Goal: Obtain resource: Obtain resource

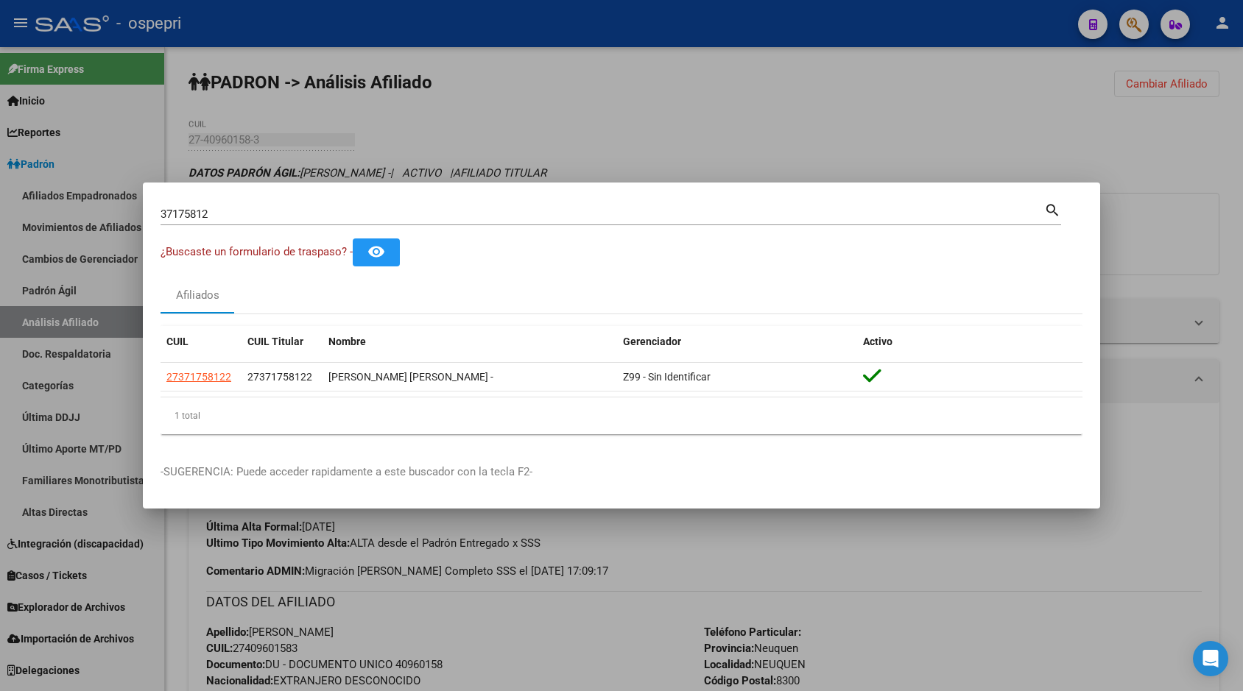
click at [822, 211] on input "37175812" at bounding box center [603, 214] width 884 height 13
paste input "663225"
type input "37663225"
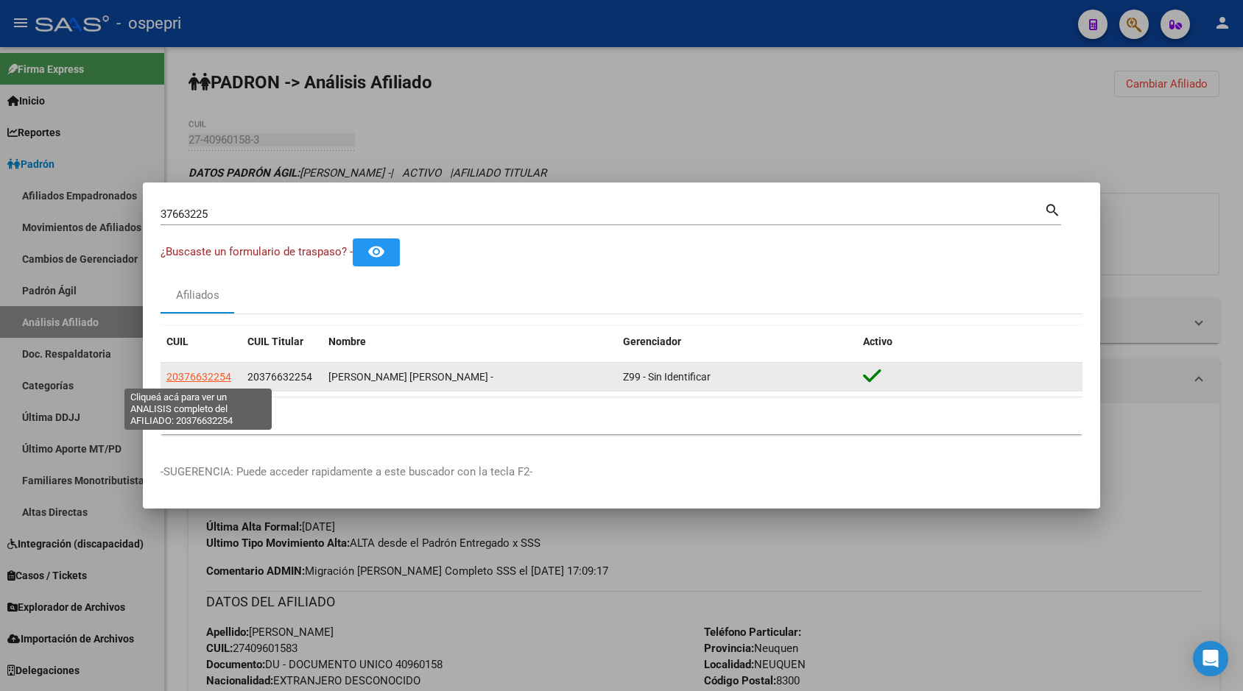
click at [213, 371] on span "20376632254" at bounding box center [198, 377] width 65 height 12
type textarea "20376632254"
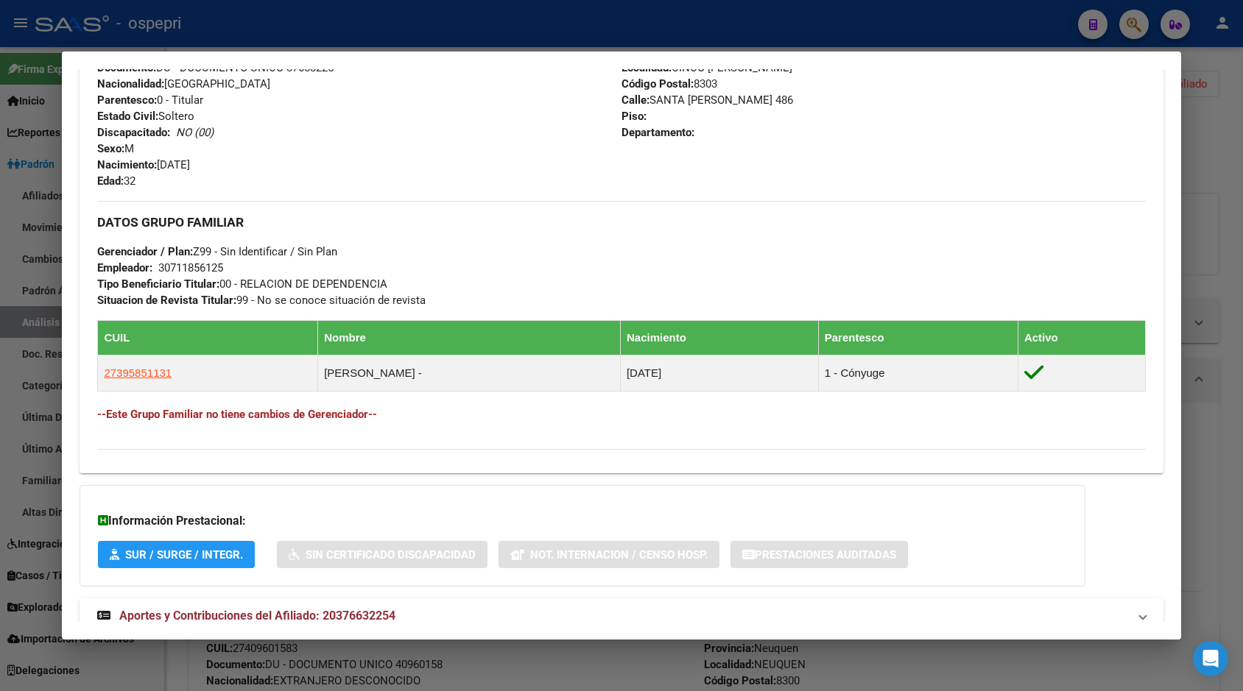
scroll to position [619, 0]
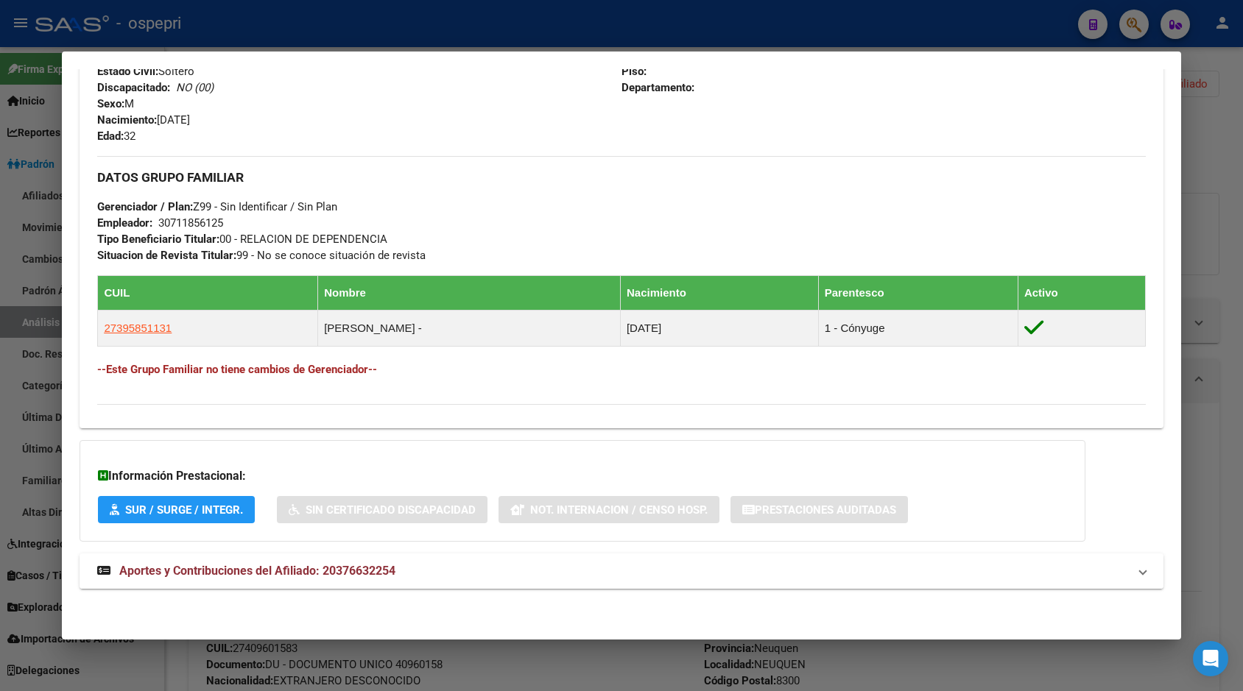
click at [367, 577] on span "Aportes y Contribuciones del Afiliado: 20376632254" at bounding box center [257, 571] width 276 height 14
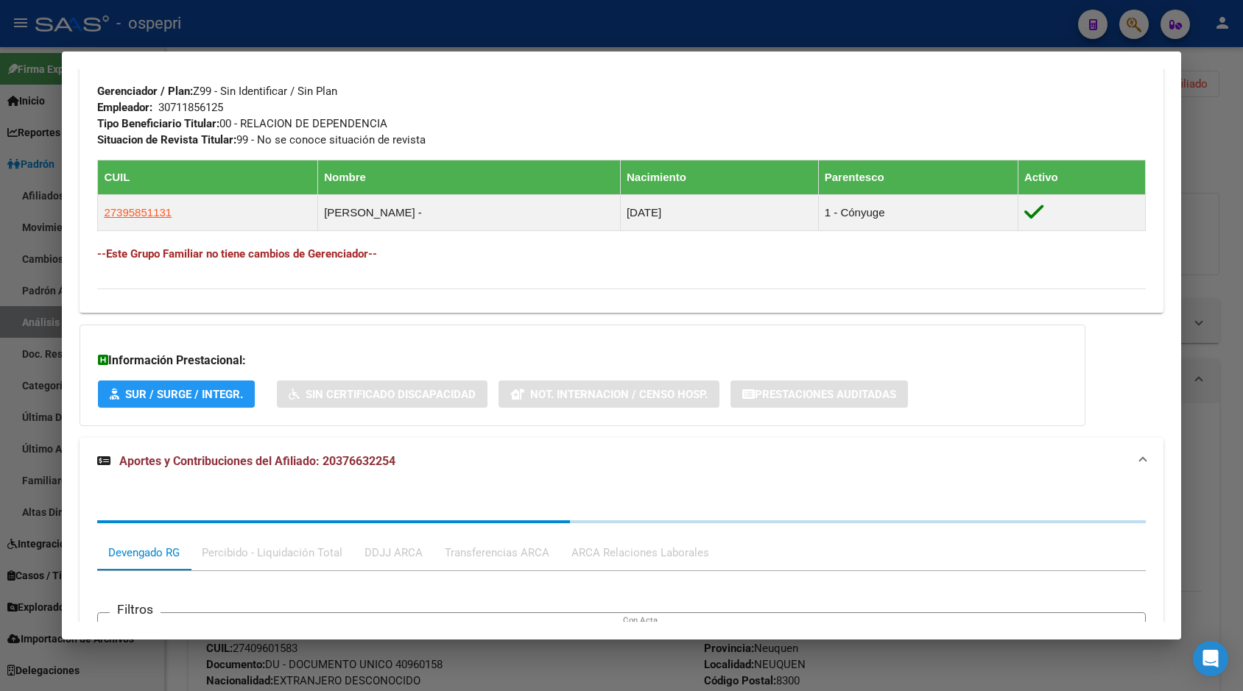
scroll to position [987, 0]
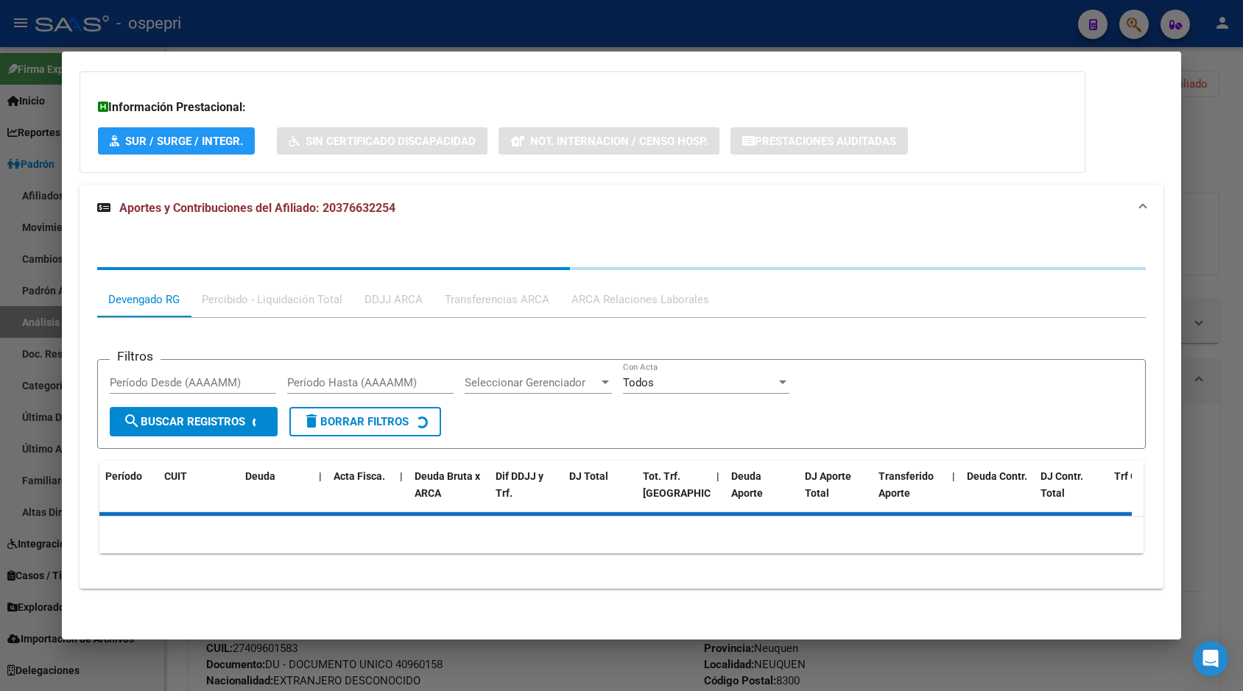
click at [663, 303] on div "ARCA Relaciones Laborales" at bounding box center [640, 300] width 138 height 16
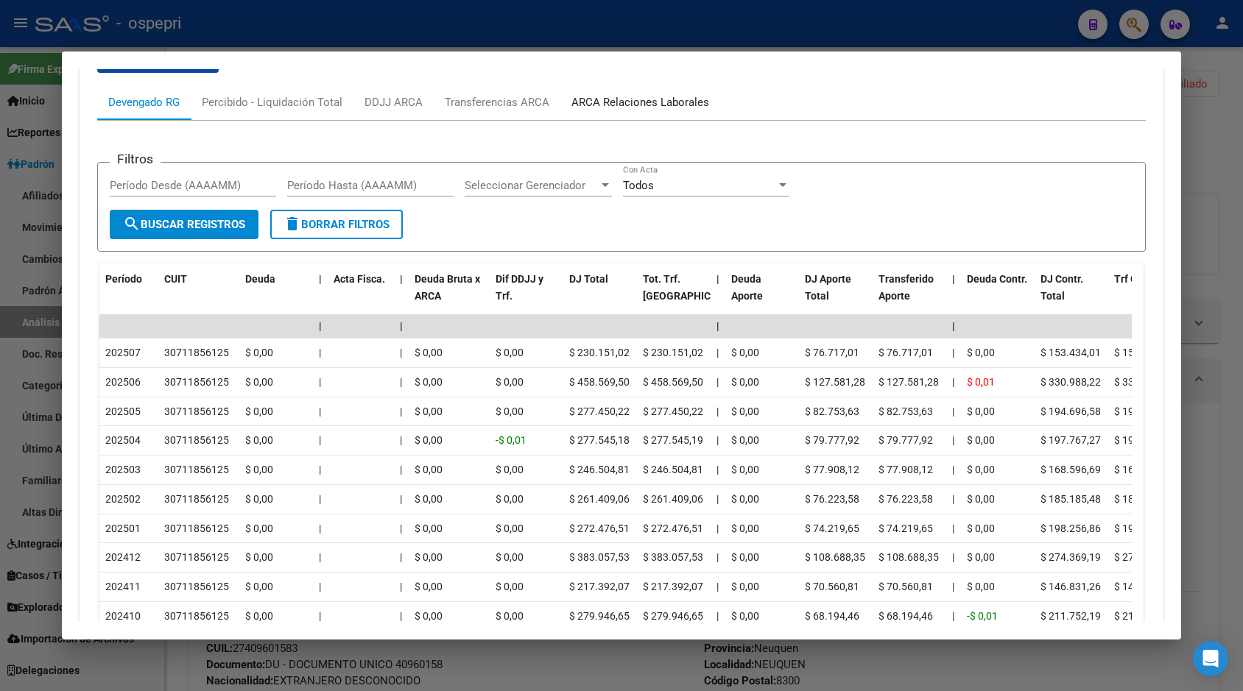
click at [621, 93] on div "ARCA Relaciones Laborales" at bounding box center [640, 102] width 160 height 35
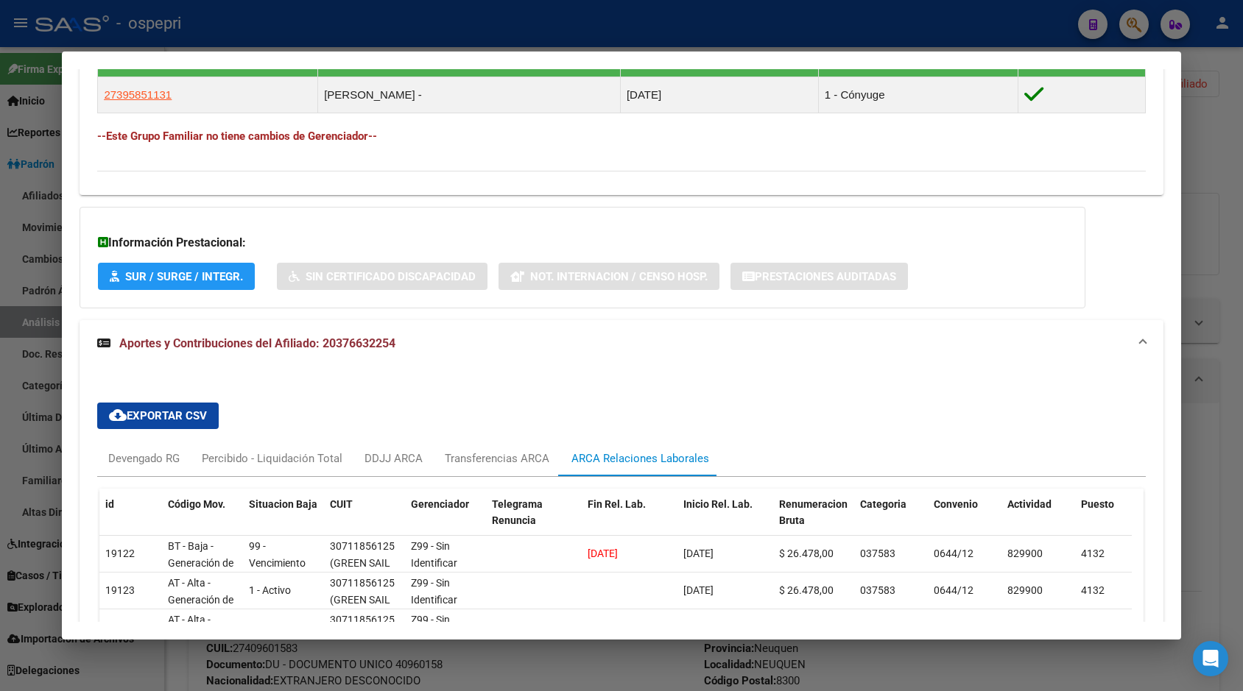
scroll to position [920, 0]
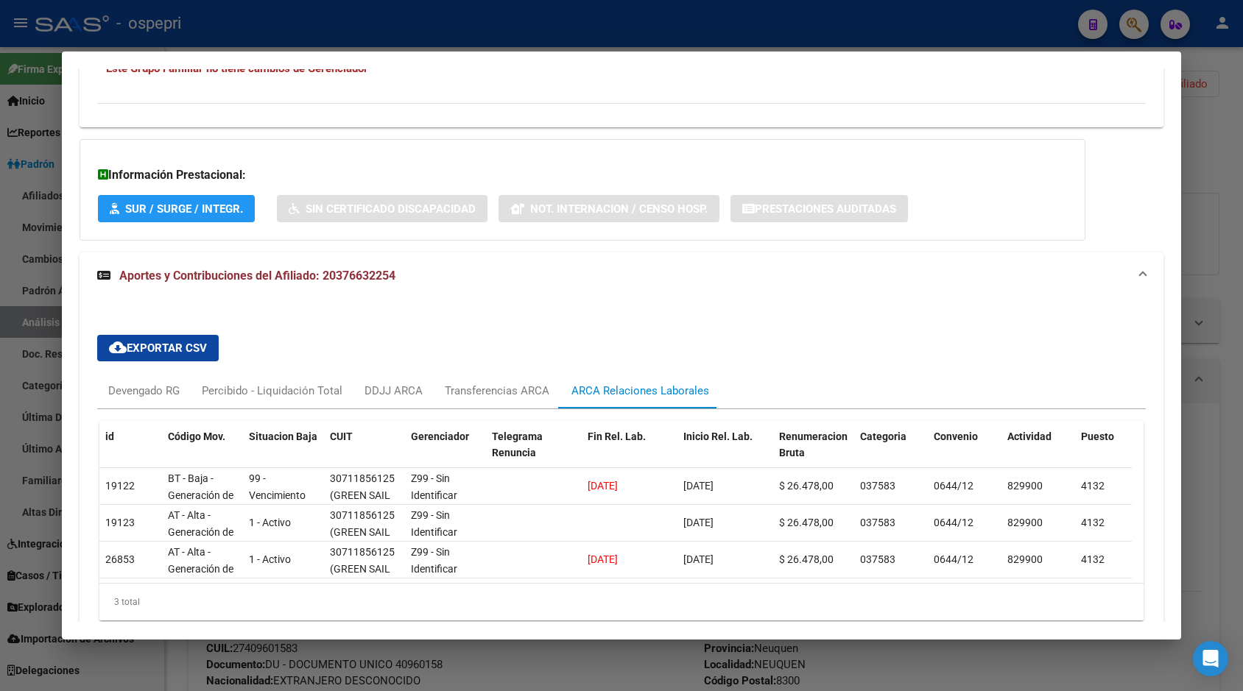
click at [1211, 125] on div at bounding box center [621, 345] width 1243 height 691
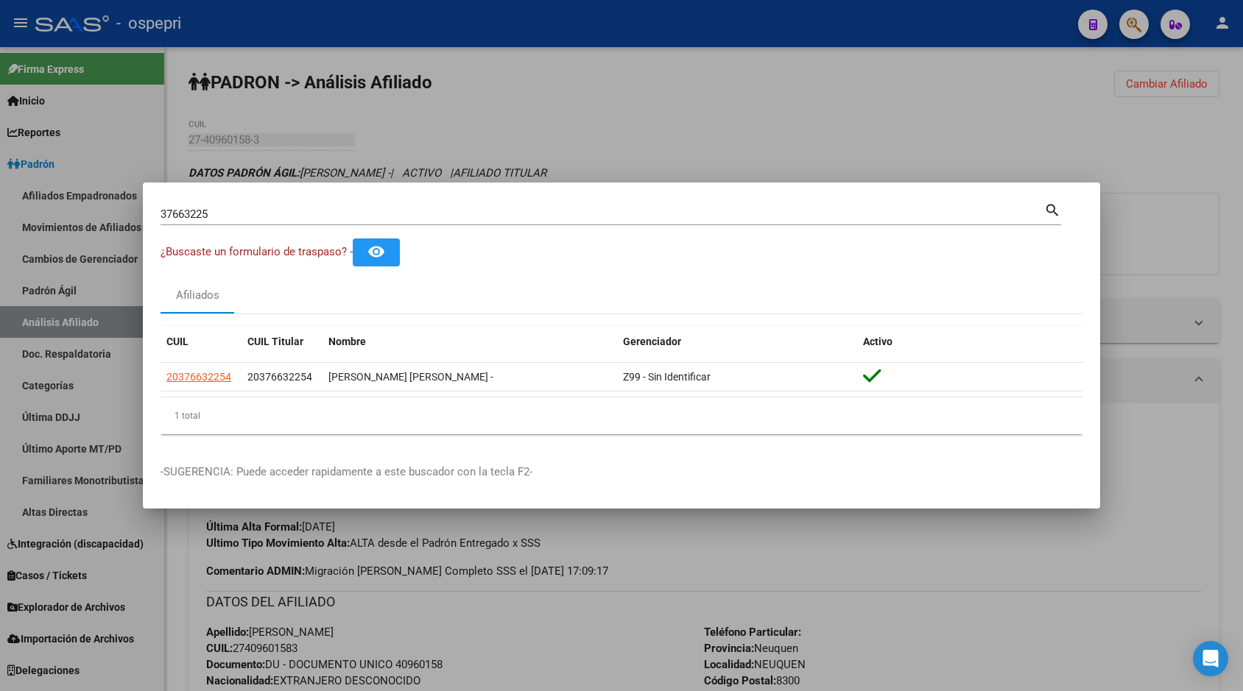
drag, startPoint x: 401, startPoint y: 226, endPoint x: 398, endPoint y: 219, distance: 7.7
click at [401, 224] on div "37663225 Buscar (apellido, dni, [PERSON_NAME], [PERSON_NAME], cuit, obra social…" at bounding box center [611, 219] width 901 height 39
click at [398, 219] on input "37663225" at bounding box center [603, 214] width 884 height 13
paste input "214287"
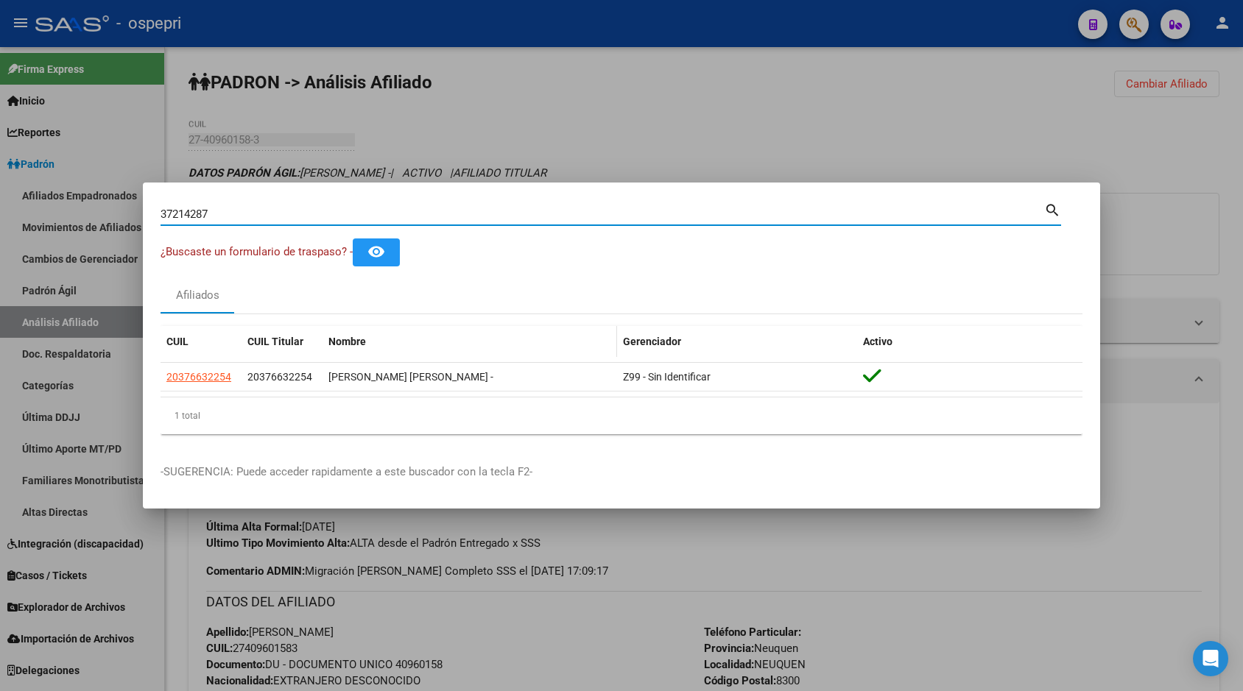
type input "37214287"
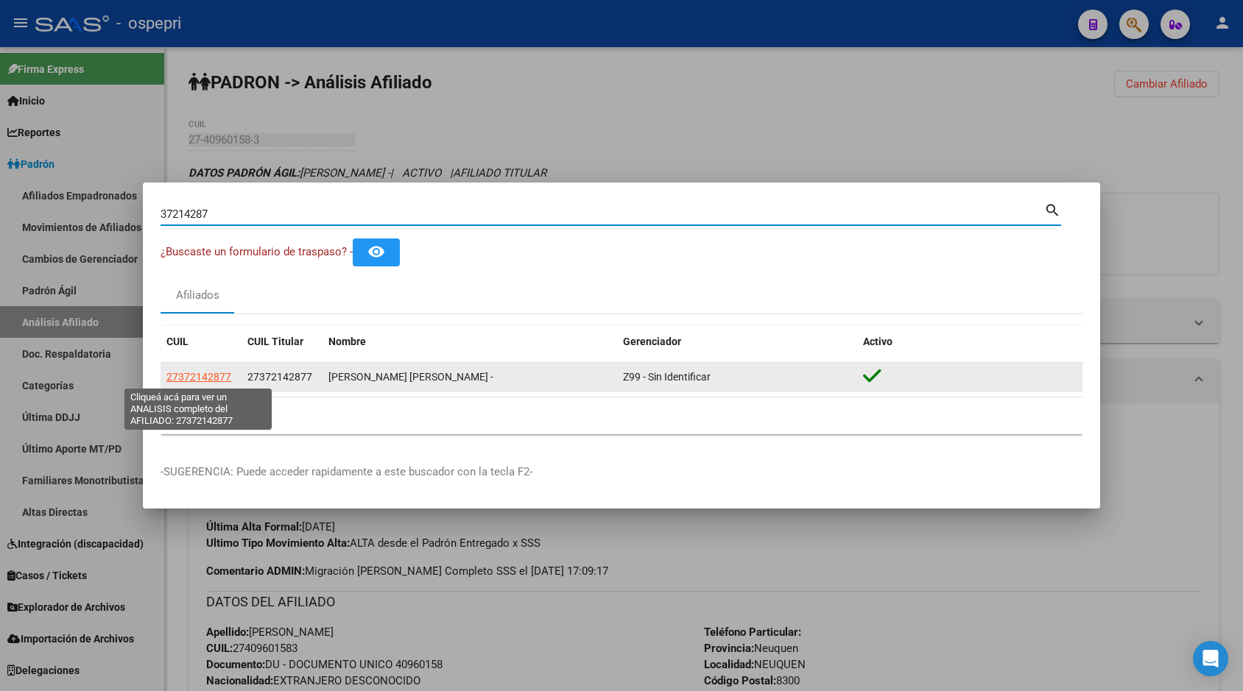
click at [211, 374] on span "27372142877" at bounding box center [198, 377] width 65 height 12
type textarea "27372142877"
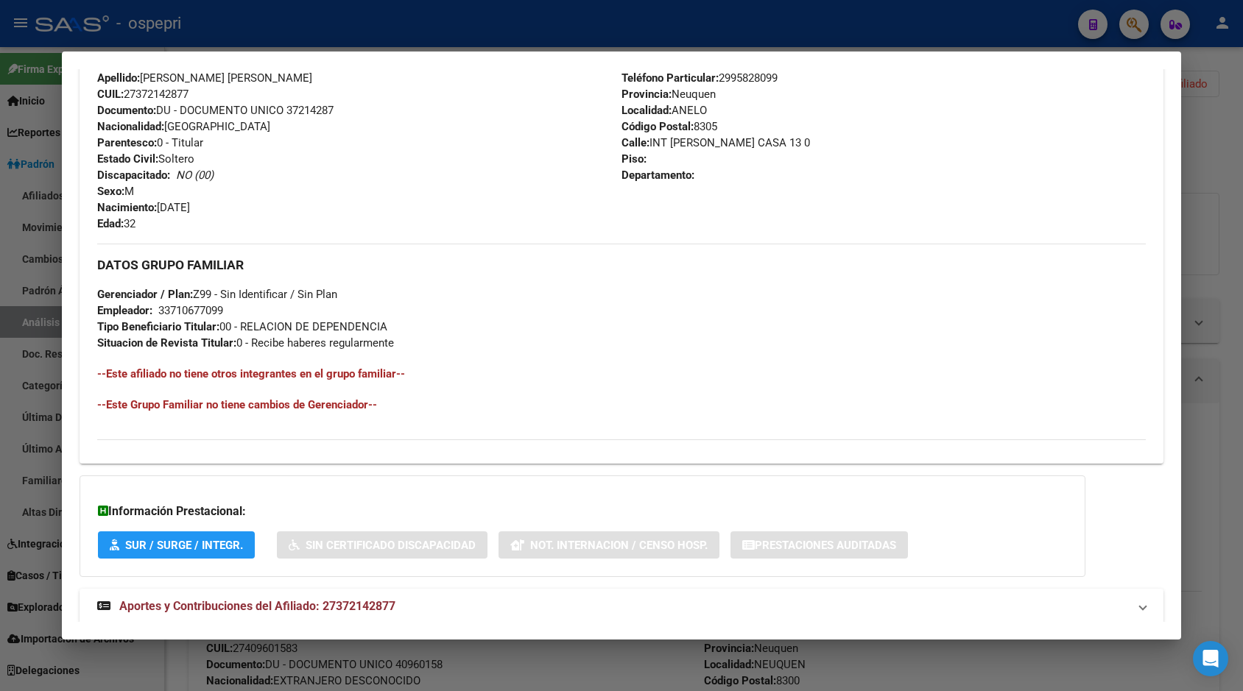
scroll to position [566, 0]
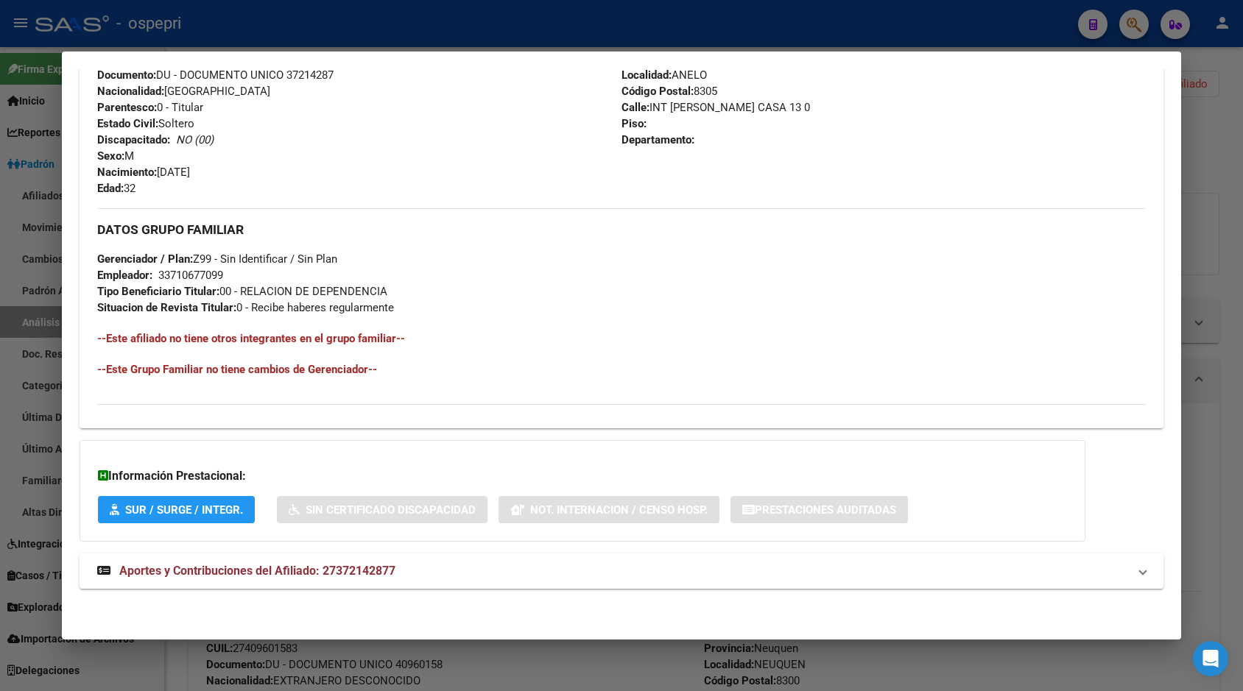
drag, startPoint x: 459, startPoint y: 577, endPoint x: 504, endPoint y: 543, distance: 55.2
click at [459, 574] on mat-panel-title "Aportes y Contribuciones del Afiliado: 27372142877" at bounding box center [612, 572] width 1030 height 18
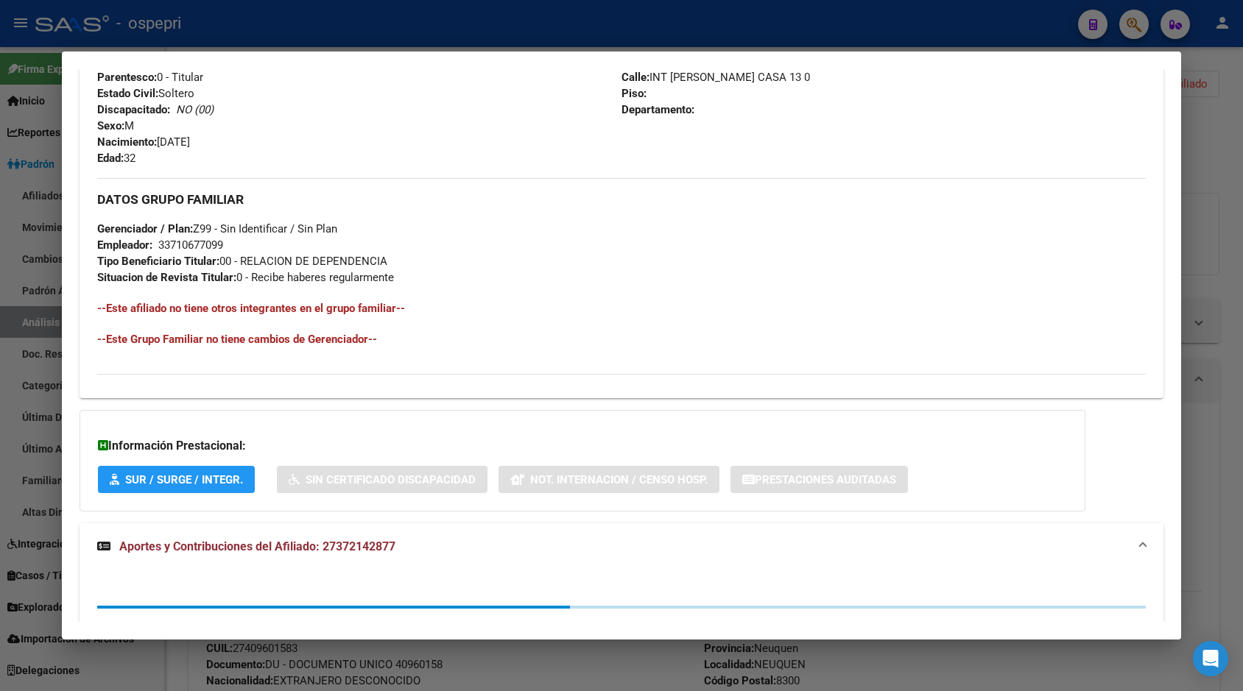
scroll to position [652, 0]
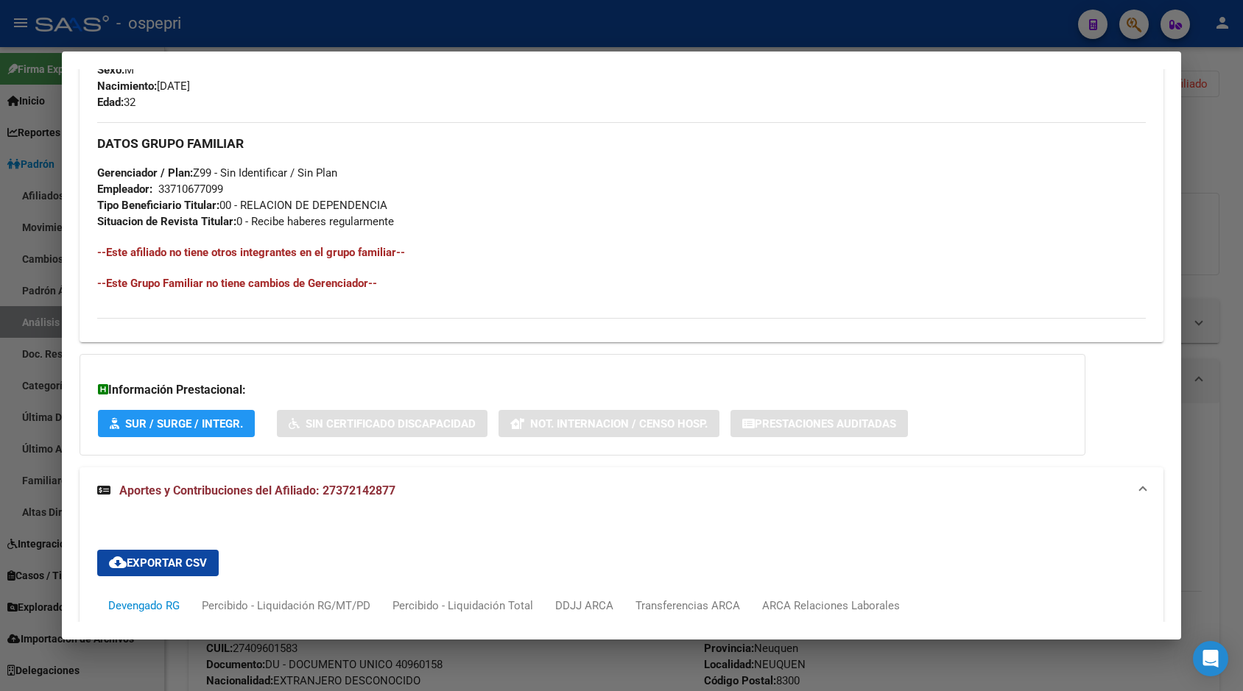
click at [798, 599] on div "ARCA Relaciones Laborales" at bounding box center [831, 606] width 138 height 16
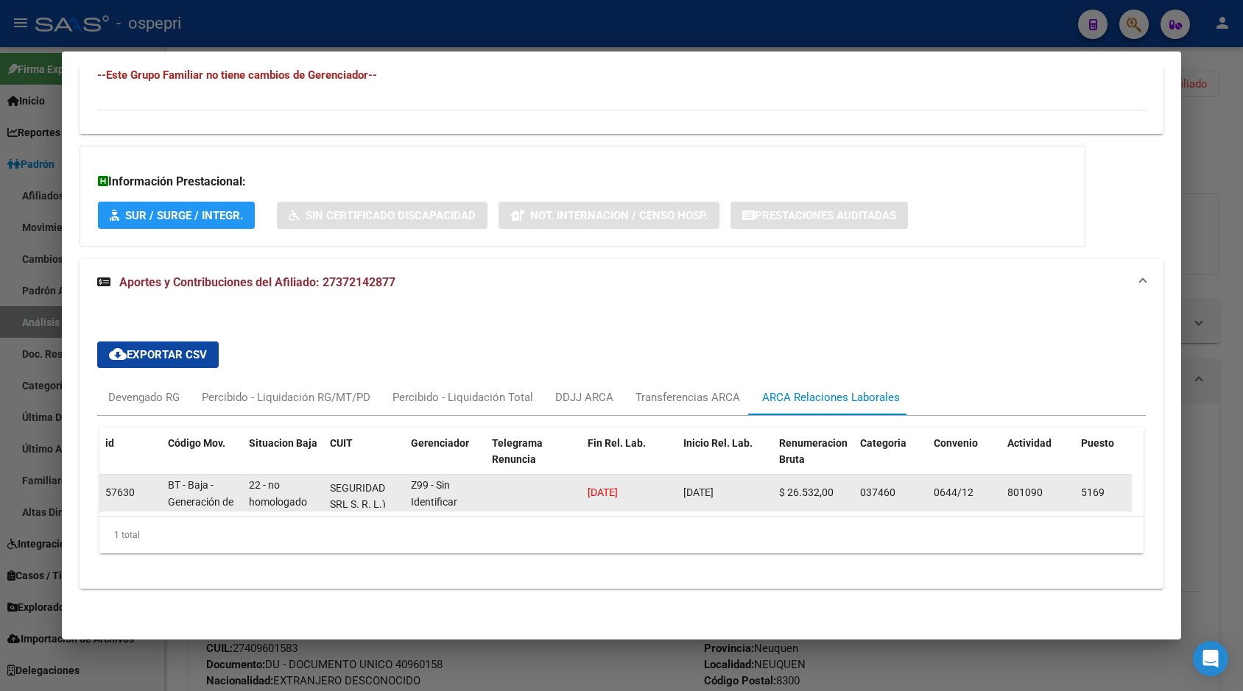
scroll to position [36, 0]
drag, startPoint x: 344, startPoint y: 487, endPoint x: 363, endPoint y: 484, distance: 19.5
click at [363, 484] on span "(GRUSPA SEGURIDAD SRL S. R. L.)" at bounding box center [358, 483] width 56 height 46
